Goal: Task Accomplishment & Management: Use online tool/utility

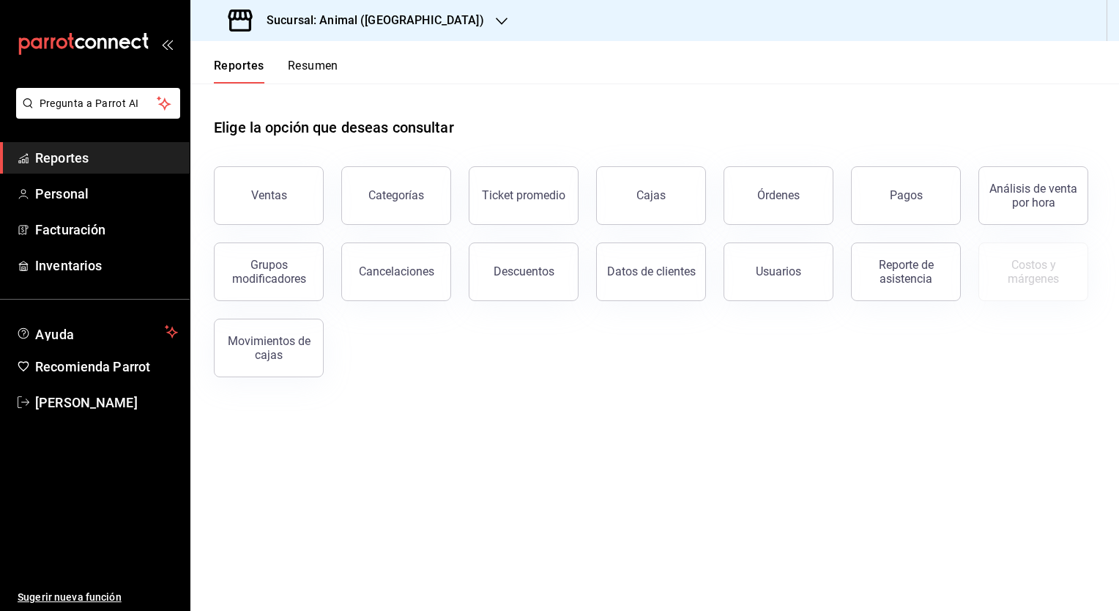
click at [496, 23] on icon "button" at bounding box center [502, 21] width 12 height 12
click at [319, 66] on div "Mochomos (Tijuana)" at bounding box center [300, 63] width 196 height 15
click at [258, 203] on button "Ventas" at bounding box center [269, 195] width 110 height 59
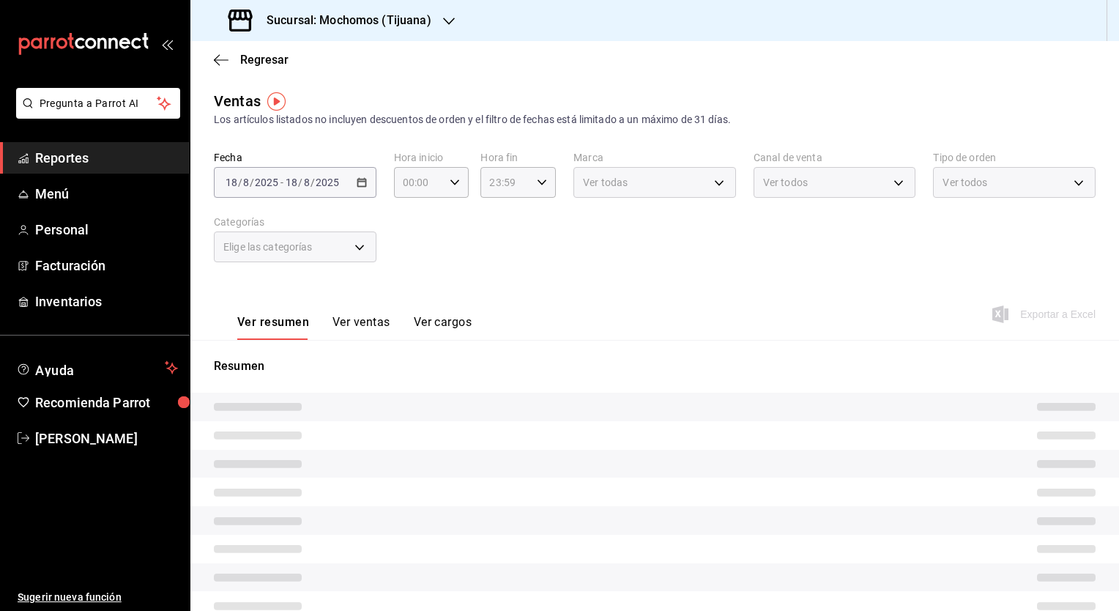
type input "05:00"
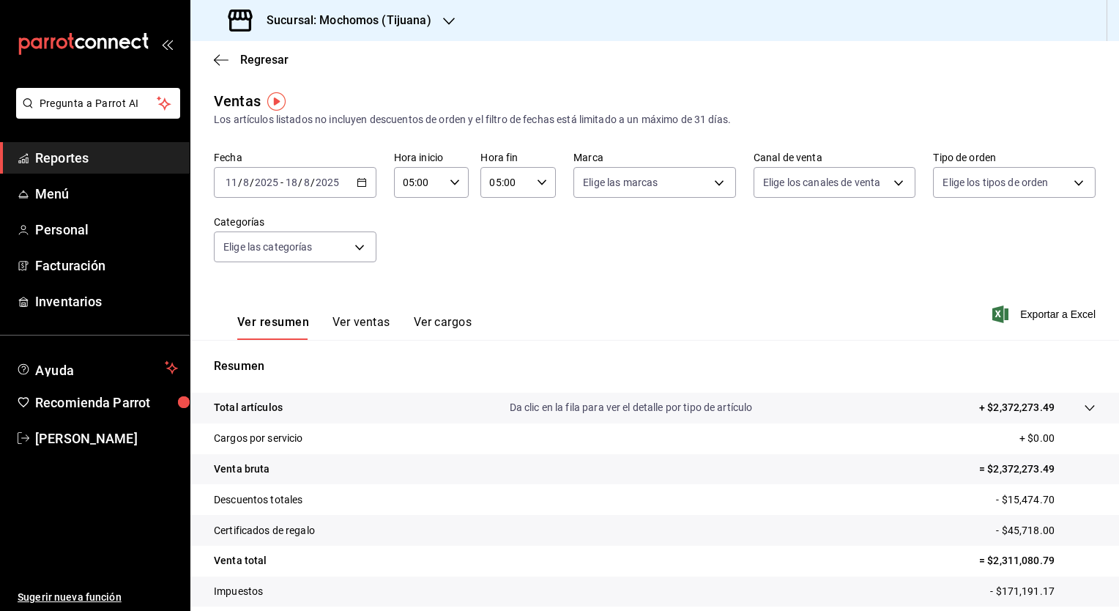
click at [360, 183] on icon "button" at bounding box center [362, 182] width 10 height 10
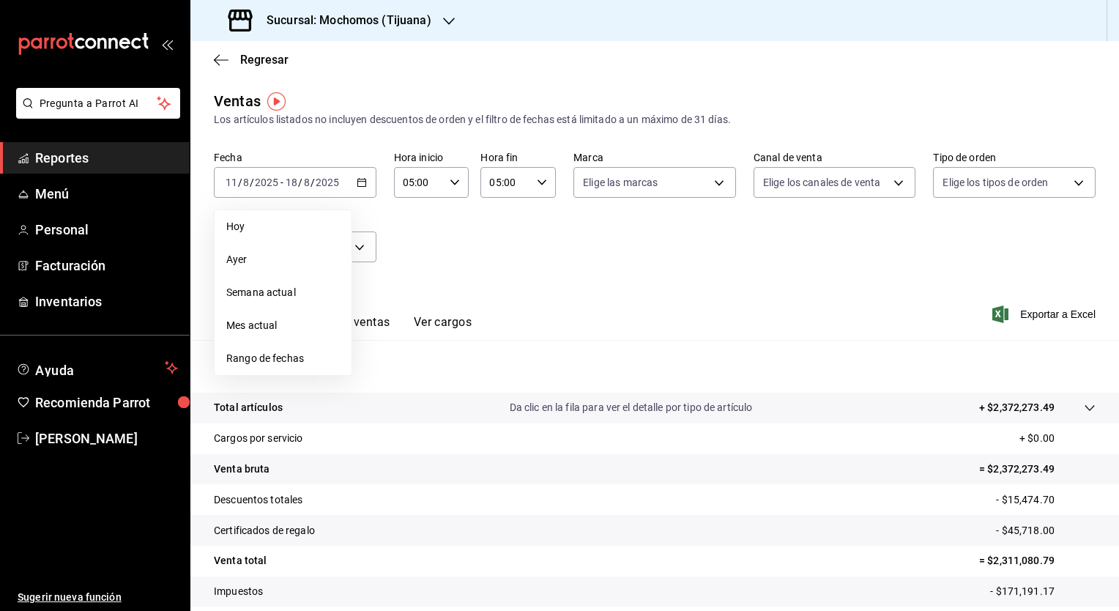
click at [448, 233] on div "Fecha [DATE] [DATE] - [DATE] [DATE] [DATE] [DATE] Semana actual Mes actual Rang…" at bounding box center [654, 215] width 881 height 129
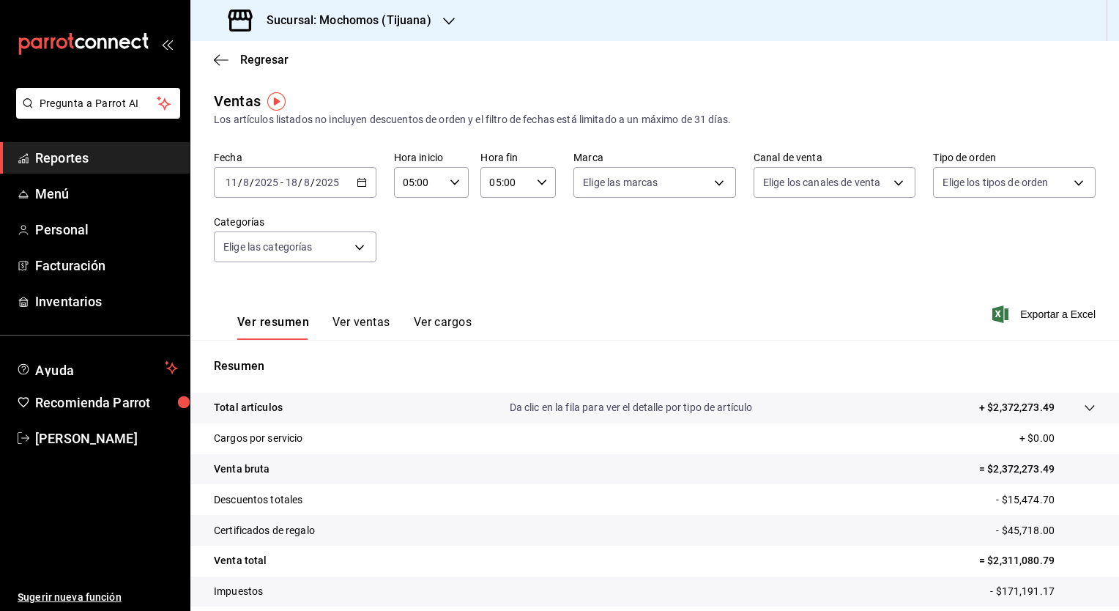
click at [365, 185] on div "[DATE] [DATE] - [DATE] [DATE]" at bounding box center [295, 182] width 163 height 31
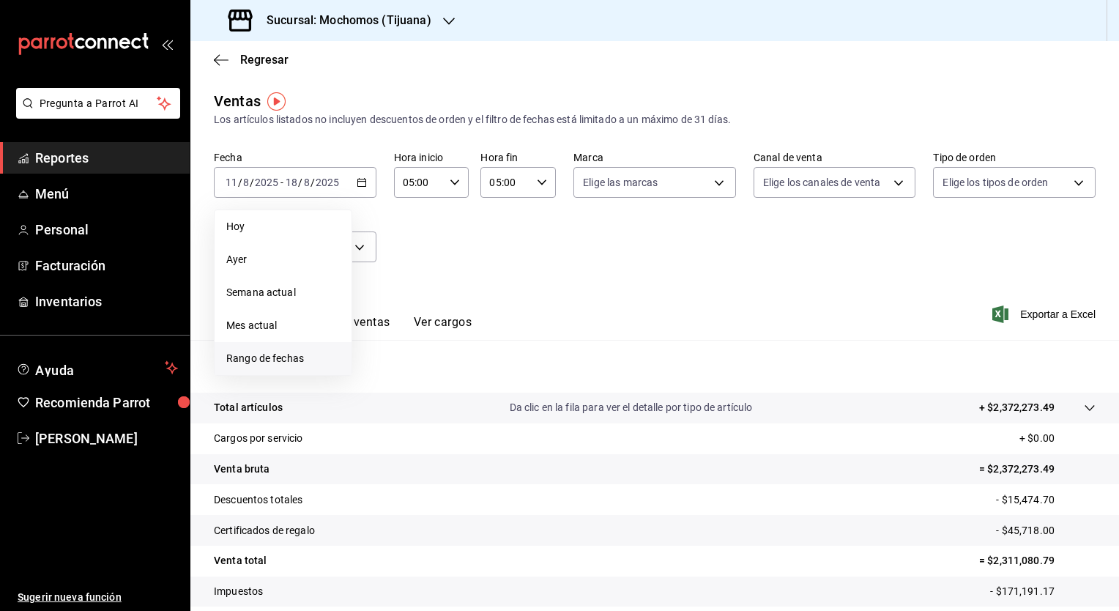
click at [307, 360] on span "Rango de fechas" at bounding box center [282, 358] width 113 height 15
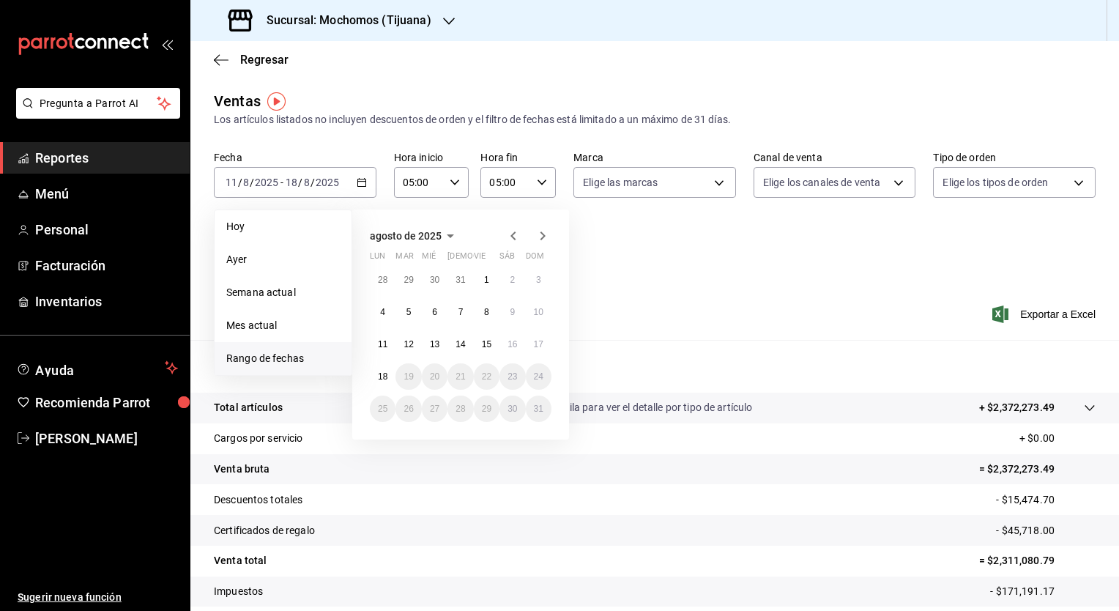
click at [816, 297] on div "Ver resumen Ver ventas Ver cargos Exportar a Excel" at bounding box center [654, 310] width 928 height 60
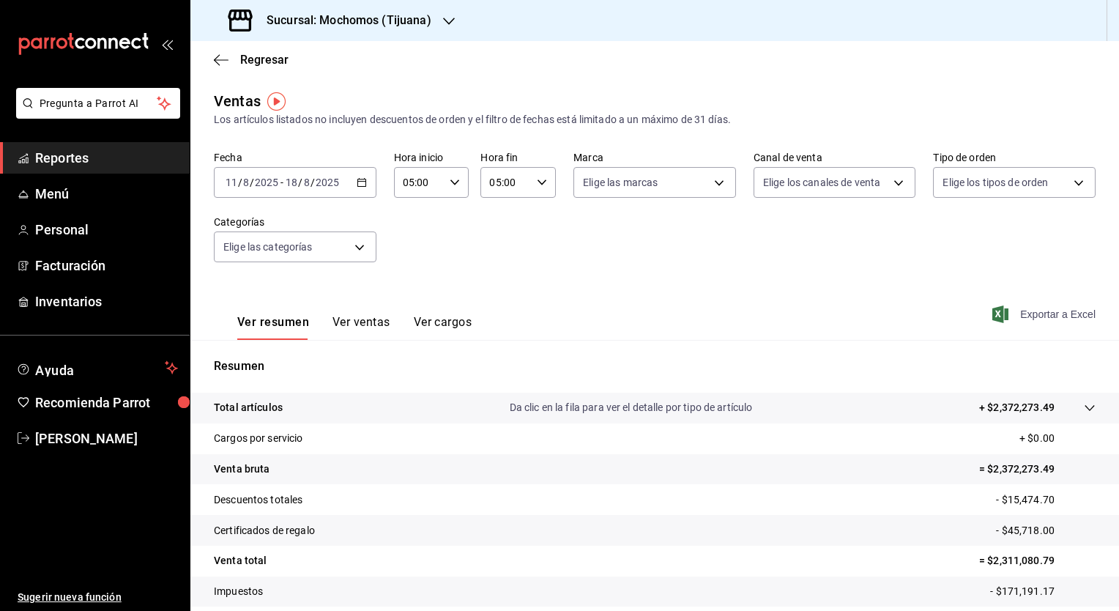
click at [1013, 308] on span "Exportar a Excel" at bounding box center [1045, 314] width 100 height 18
